Goal: Information Seeking & Learning: Find specific page/section

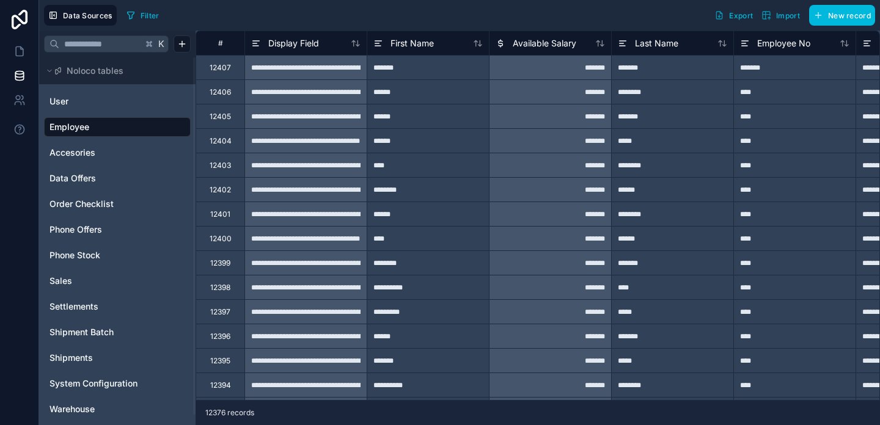
scroll to position [10, 0]
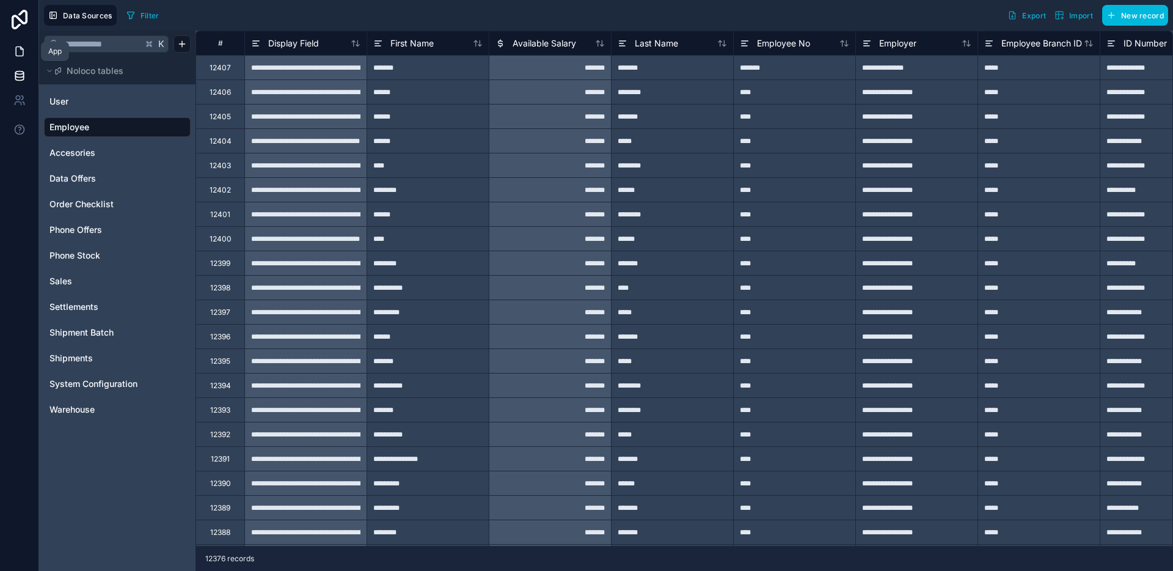
click at [19, 57] on link at bounding box center [19, 51] width 38 height 24
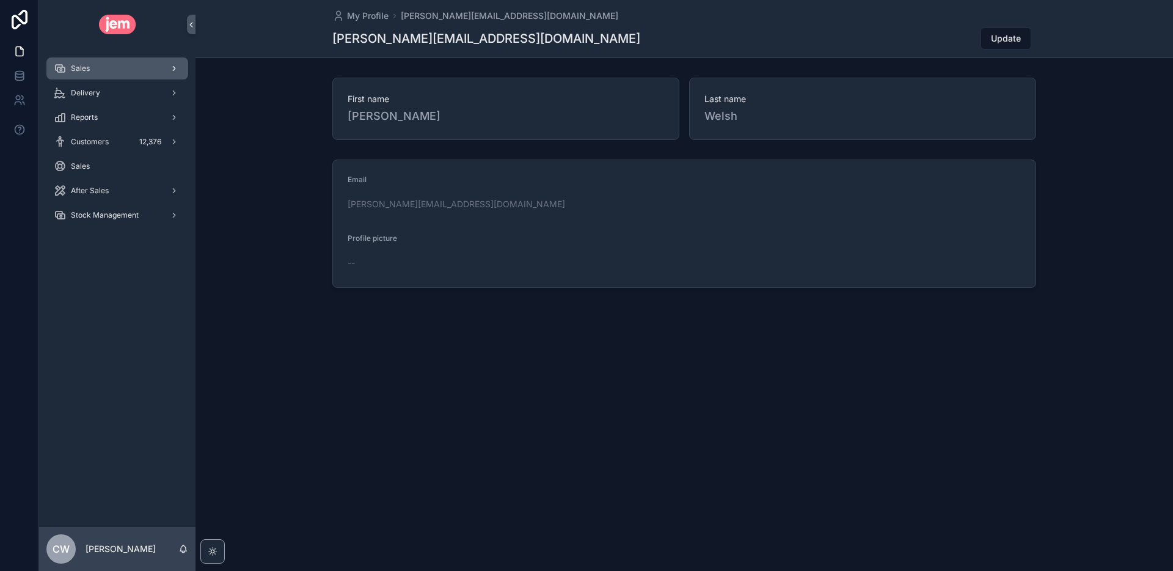
click at [130, 75] on div "Sales" at bounding box center [117, 69] width 127 height 20
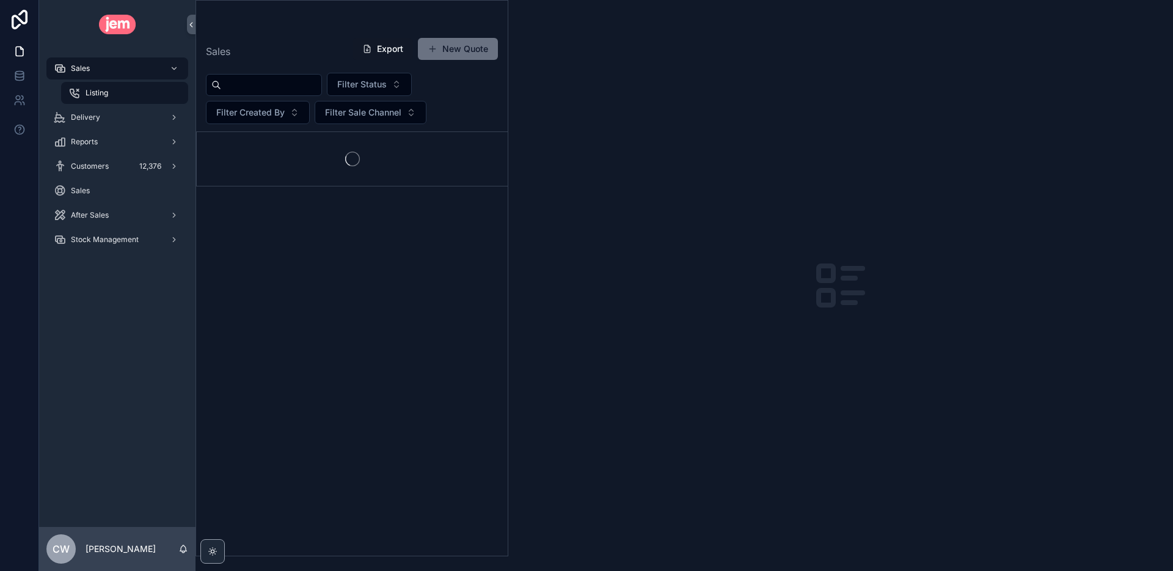
click at [117, 92] on div "Listing" at bounding box center [124, 93] width 112 height 20
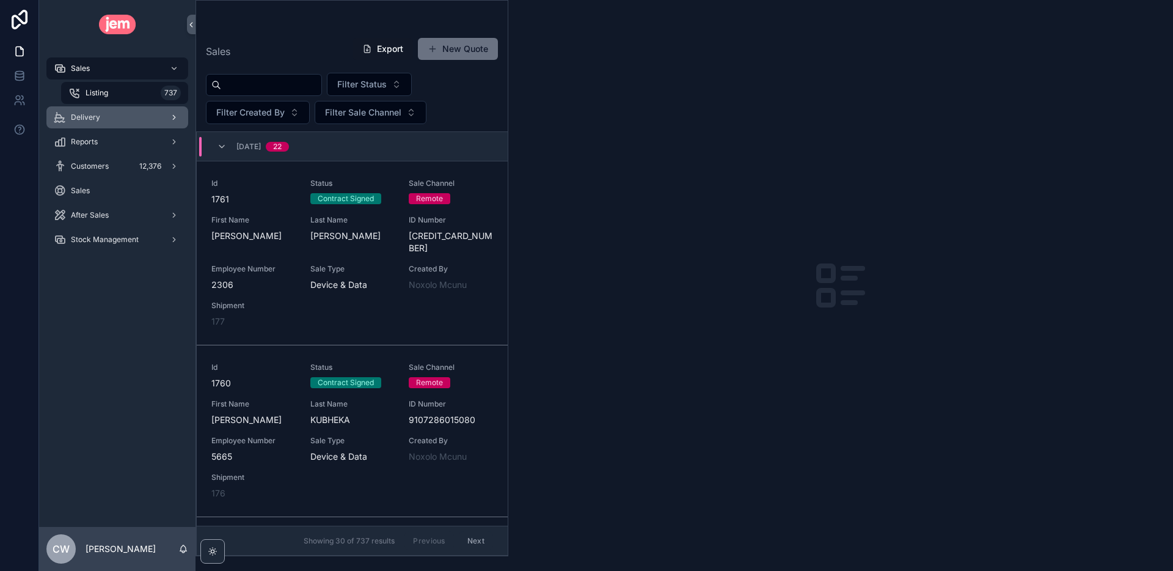
click at [106, 122] on div "Delivery" at bounding box center [117, 118] width 127 height 20
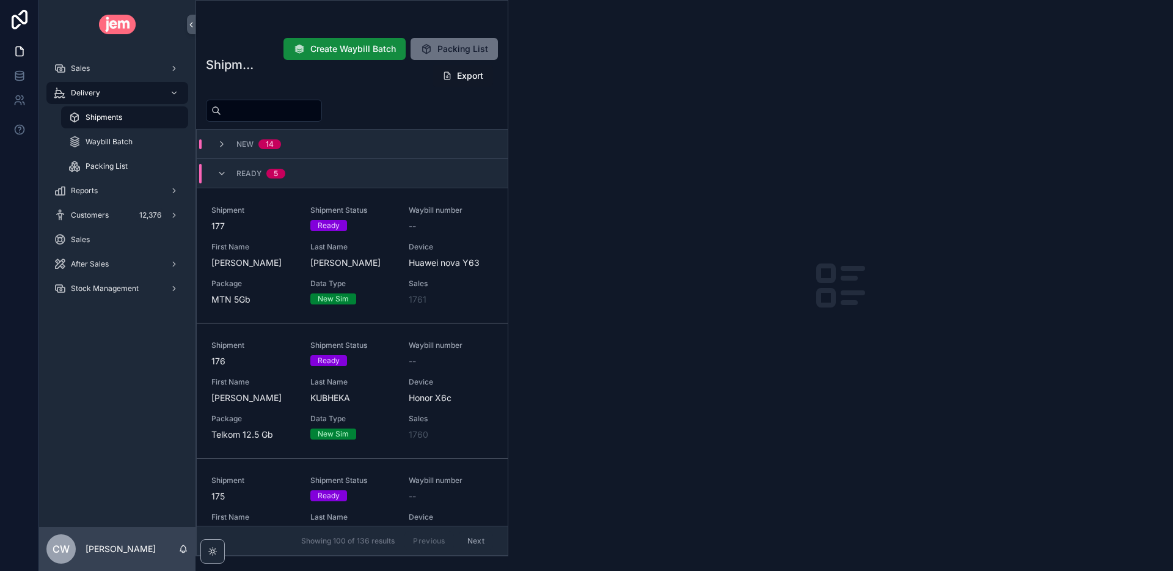
click at [106, 117] on span "Shipments" at bounding box center [104, 117] width 37 height 10
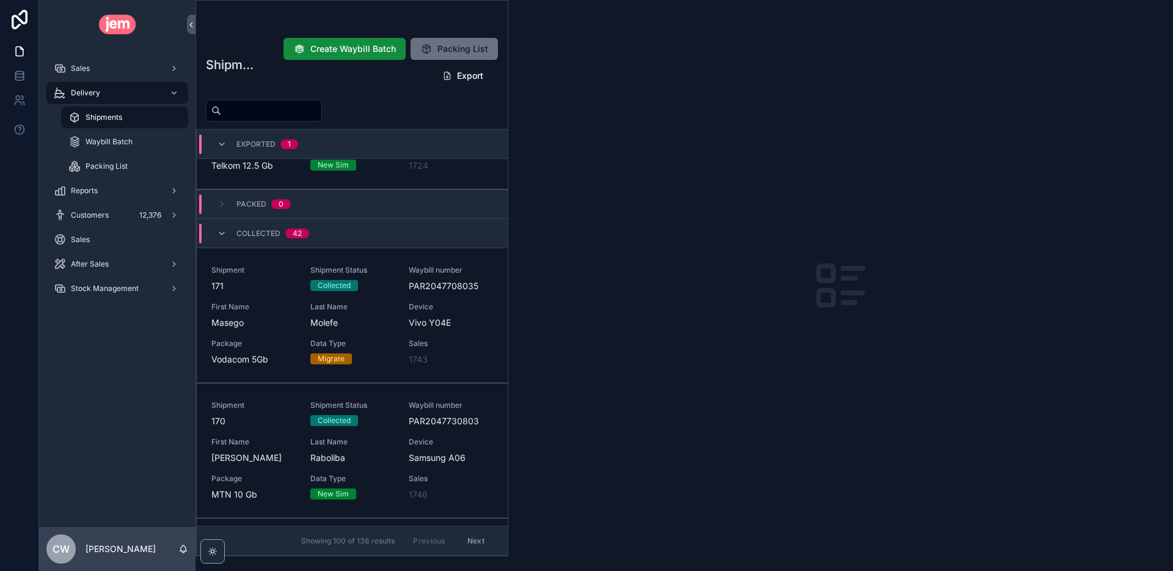
scroll to position [886, 0]
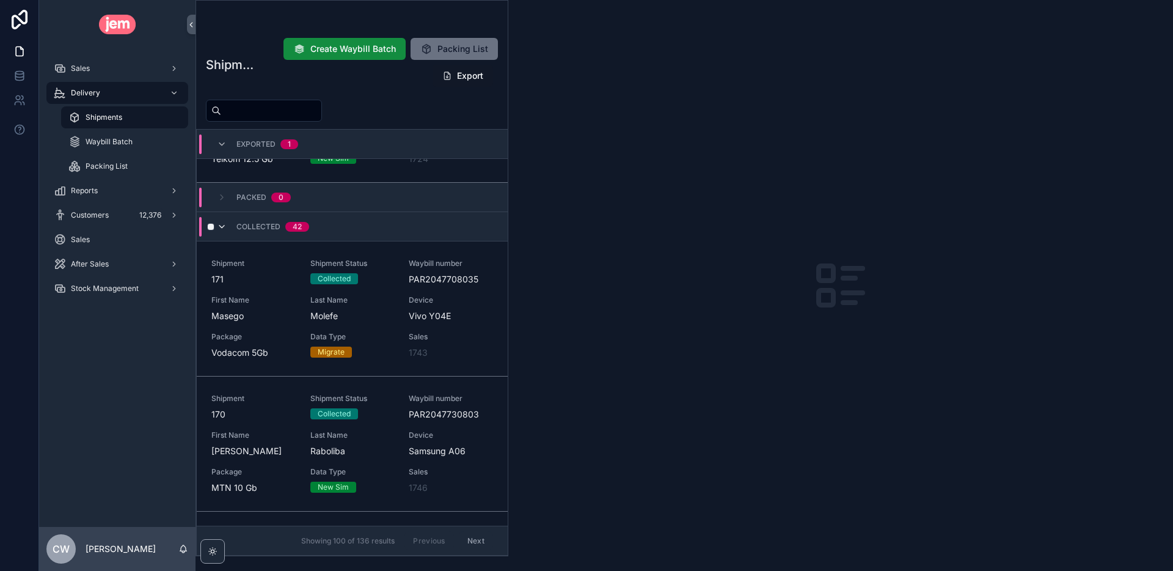
click at [222, 228] on icon "scrollable content" at bounding box center [222, 227] width 10 height 10
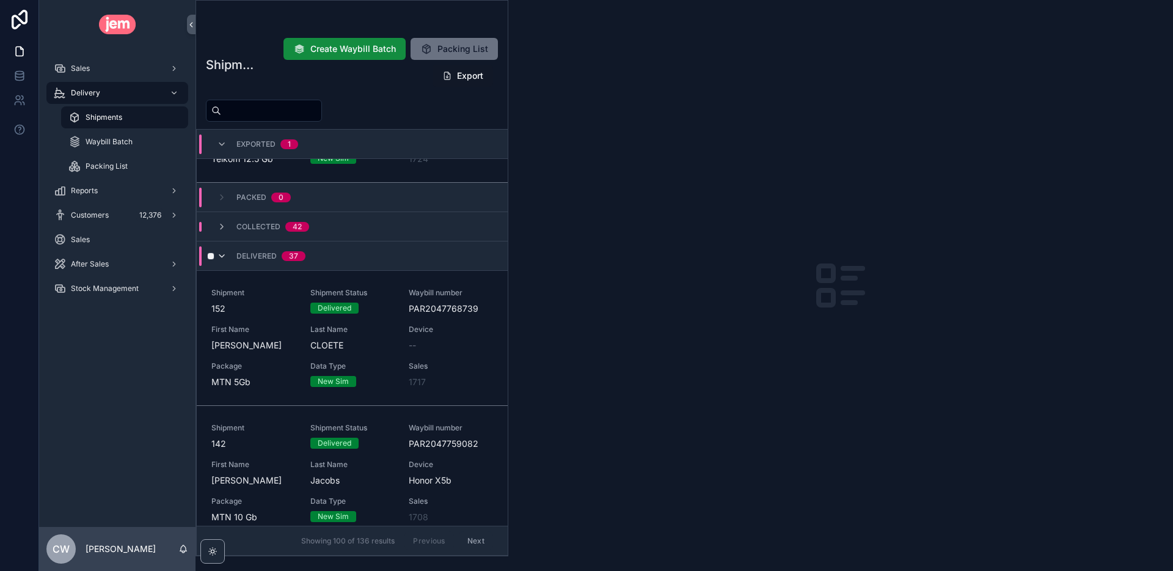
click at [225, 256] on icon "scrollable content" at bounding box center [222, 256] width 10 height 10
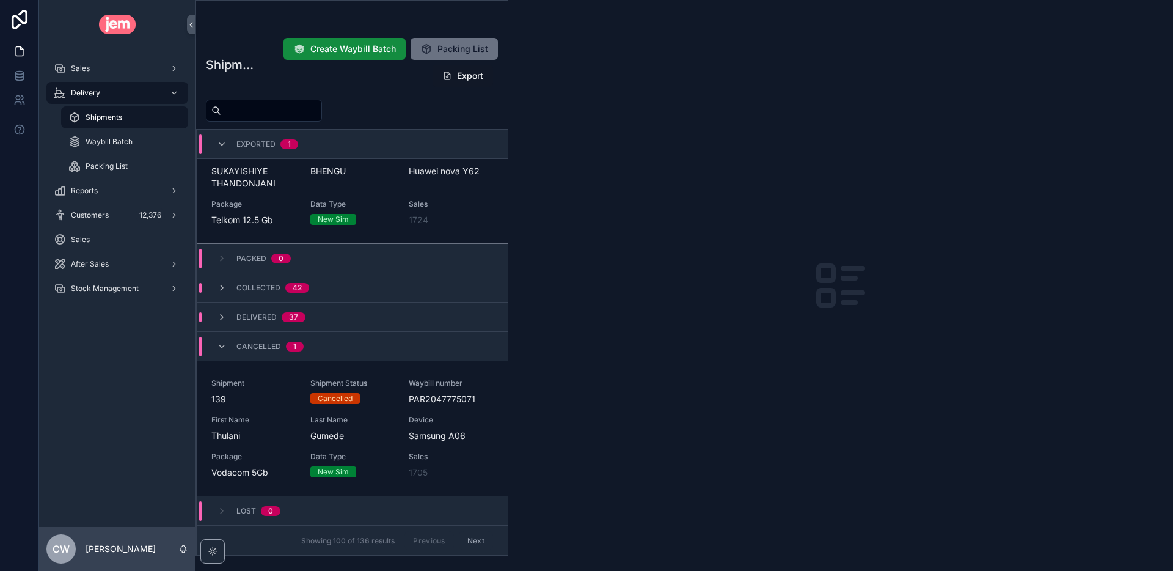
scroll to position [825, 0]
click at [222, 340] on div "Cancelled 1" at bounding box center [260, 347] width 87 height 20
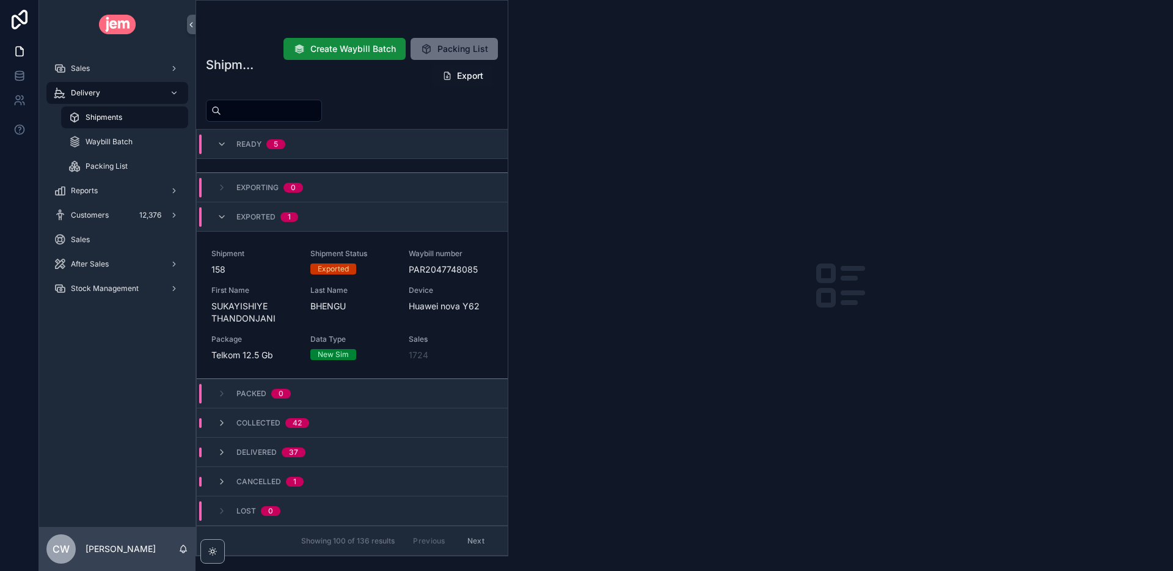
scroll to position [690, 0]
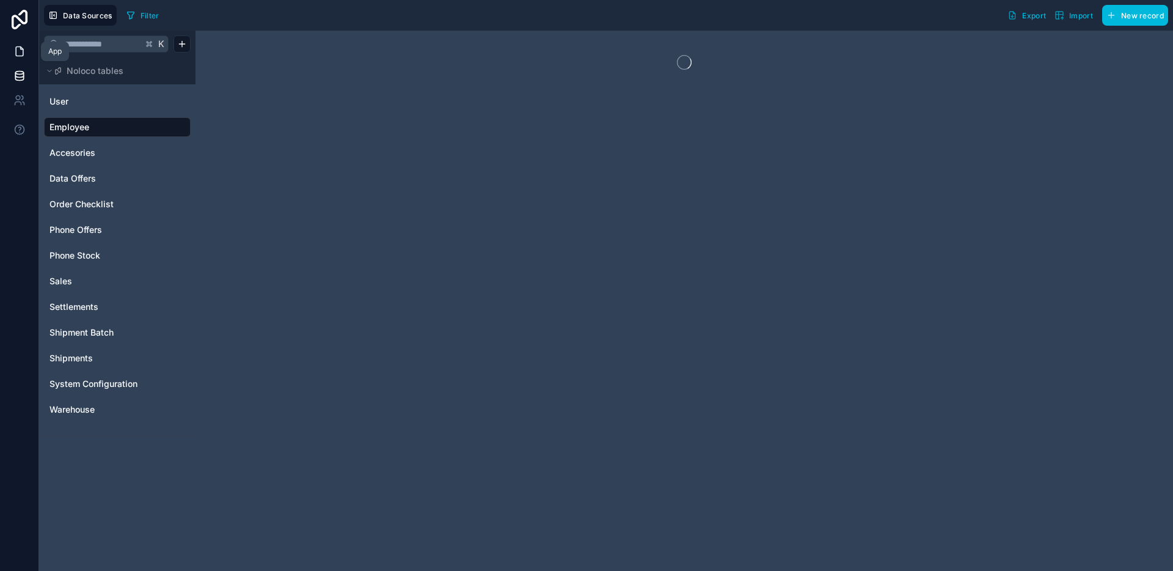
click at [19, 55] on icon at bounding box center [19, 51] width 7 height 9
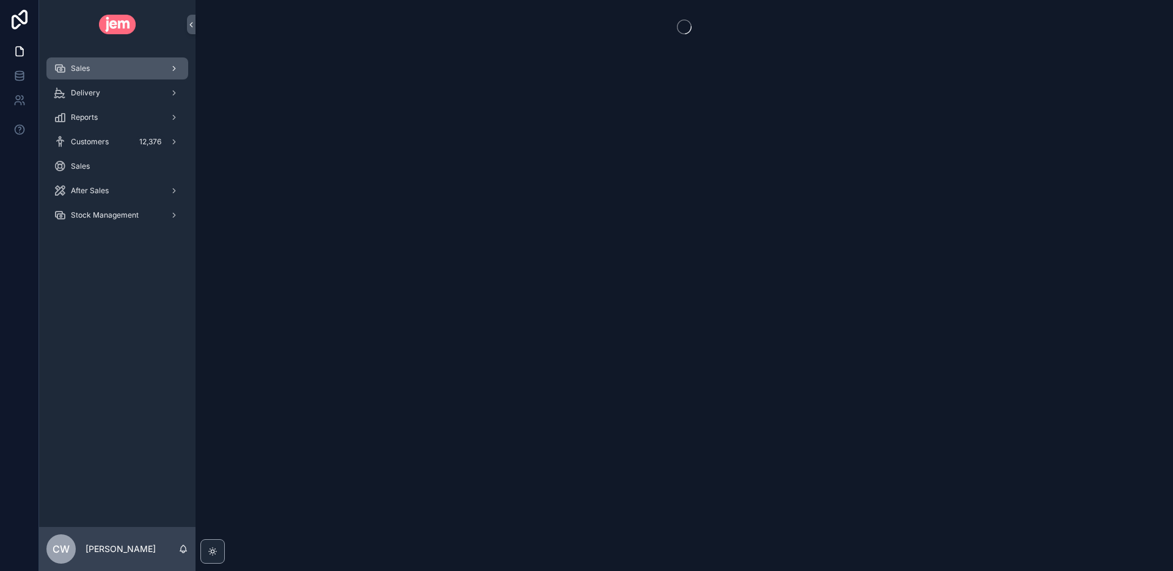
click at [79, 65] on span "Sales" at bounding box center [80, 69] width 19 height 10
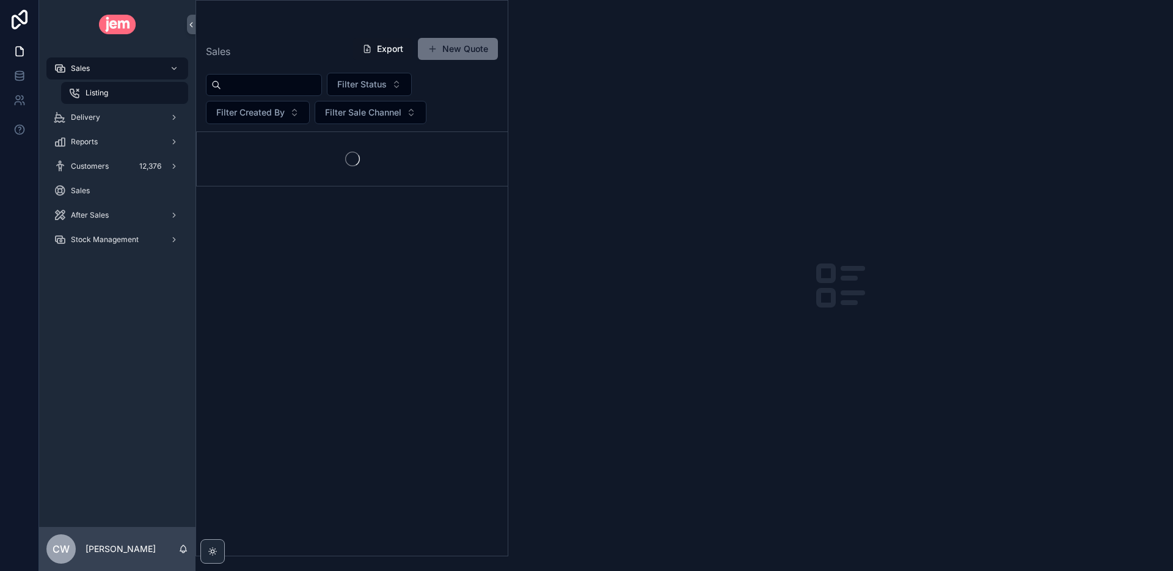
click at [244, 86] on input "scrollable content" at bounding box center [271, 84] width 100 height 17
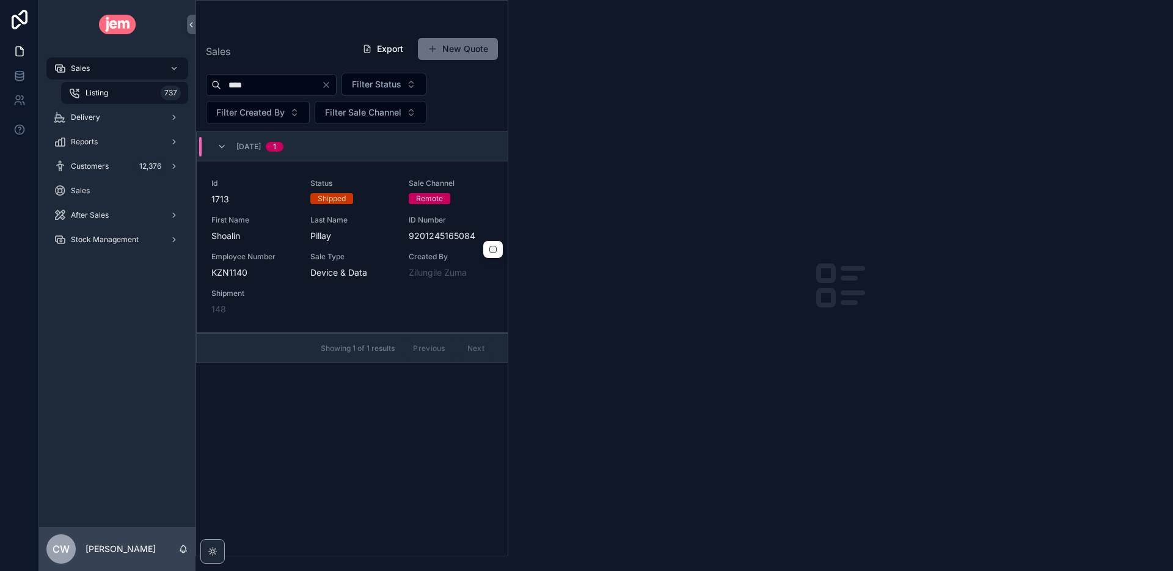
type input "****"
click at [289, 217] on span "First Name" at bounding box center [253, 220] width 84 height 10
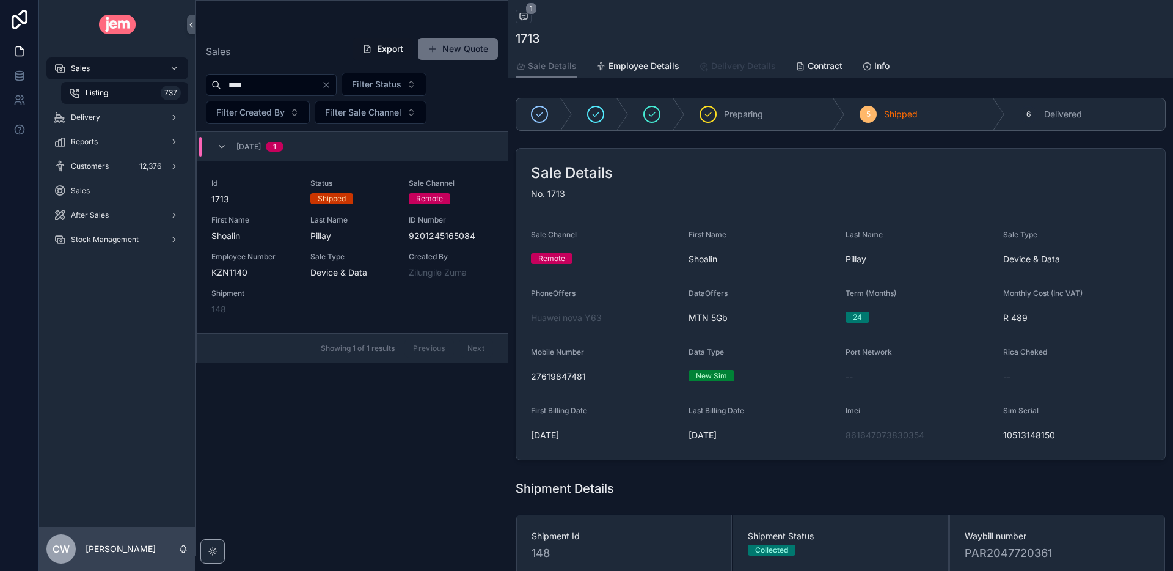
click at [733, 67] on span "Delivery Details" at bounding box center [743, 66] width 65 height 12
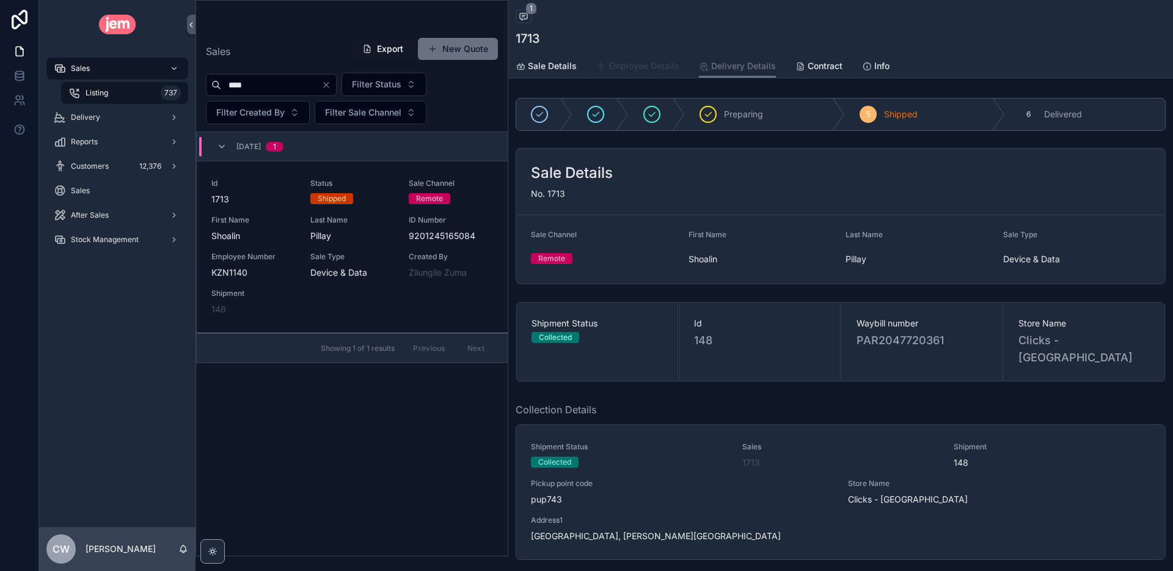
click at [648, 59] on link "Employee Details" at bounding box center [637, 67] width 83 height 24
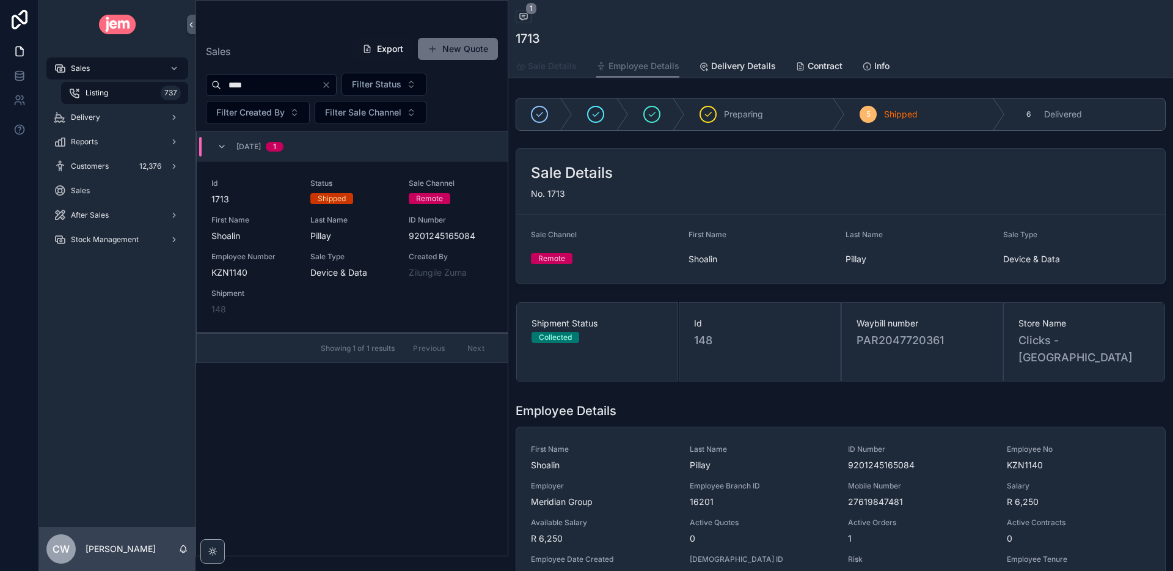
click at [547, 68] on span "Sale Details" at bounding box center [552, 66] width 49 height 12
